Goal: Use online tool/utility: Utilize a website feature to perform a specific function

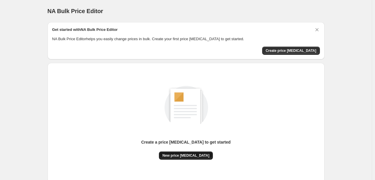
click at [176, 152] on button "New price [MEDICAL_DATA]" at bounding box center [186, 156] width 54 height 8
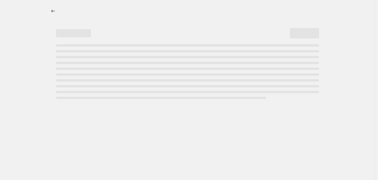
select select "percentage"
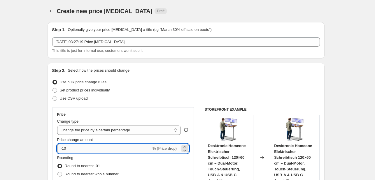
click at [93, 148] on input "-10" at bounding box center [104, 148] width 94 height 9
type input "-1"
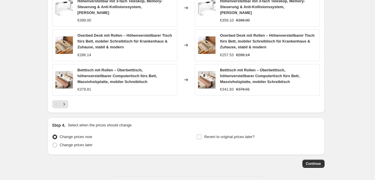
scroll to position [441, 0]
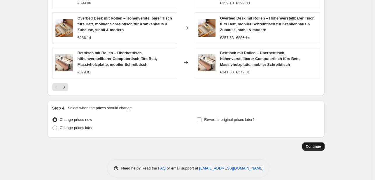
type input "-35"
click at [318, 144] on span "Continue" at bounding box center [313, 146] width 15 height 5
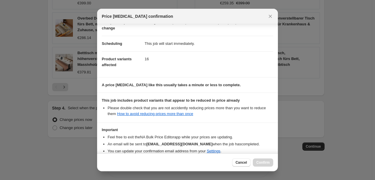
scroll to position [65, 0]
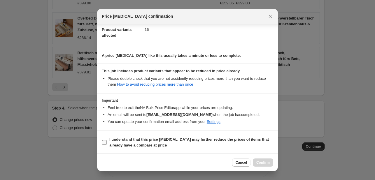
click at [147, 146] on b "I understand that this price change job may further reduce the prices of items …" at bounding box center [189, 142] width 160 height 10
click at [107, 145] on input "I understand that this price change job may further reduce the prices of items …" at bounding box center [104, 142] width 5 height 5
checkbox input "true"
click at [264, 161] on span "Confirm" at bounding box center [263, 163] width 13 height 5
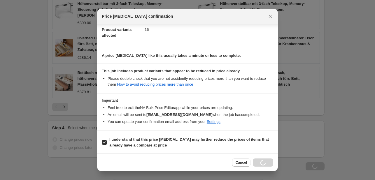
scroll to position [461, 0]
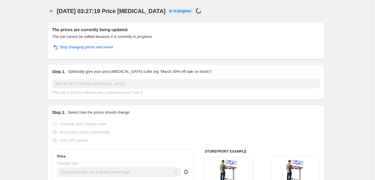
select select "percentage"
